Goal: Transaction & Acquisition: Subscribe to service/newsletter

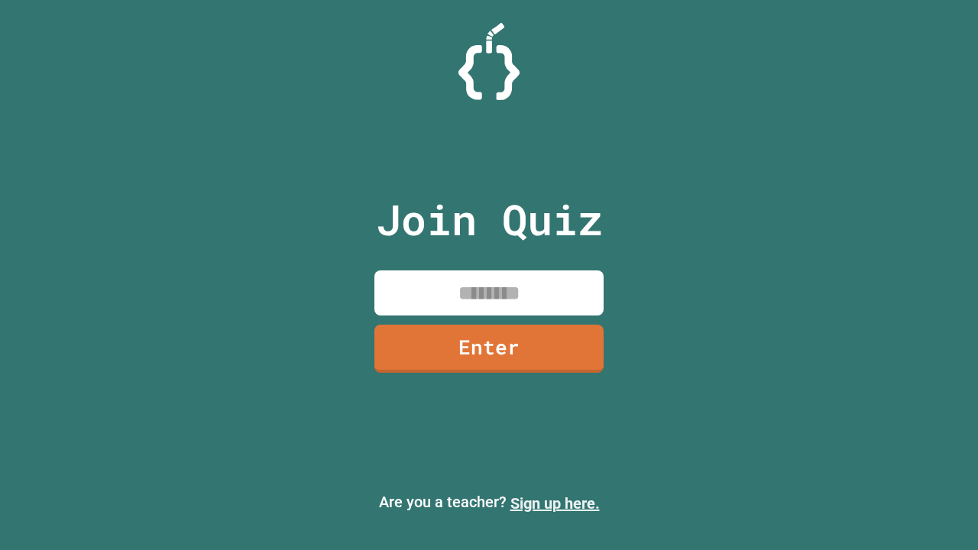
click at [555, 504] on link "Sign up here." at bounding box center [555, 504] width 89 height 18
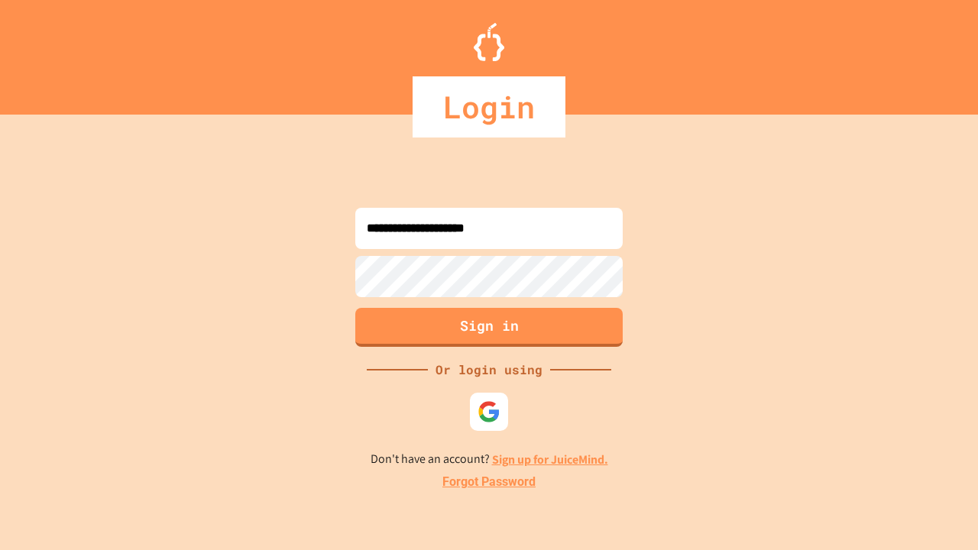
type input "**********"
